Goal: Task Accomplishment & Management: Use online tool/utility

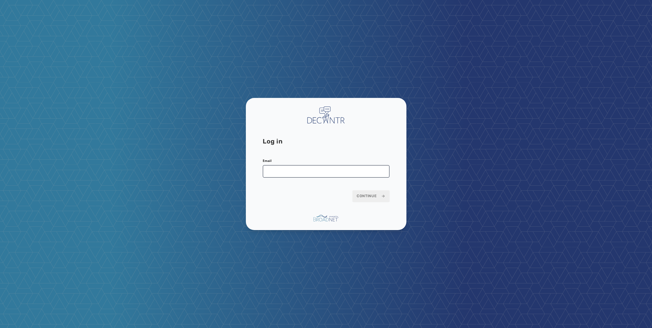
click at [313, 174] on input "Email" at bounding box center [326, 171] width 127 height 13
type input "**********"
click at [374, 196] on span "Continue" at bounding box center [371, 195] width 29 height 5
